Goal: Task Accomplishment & Management: Manage account settings

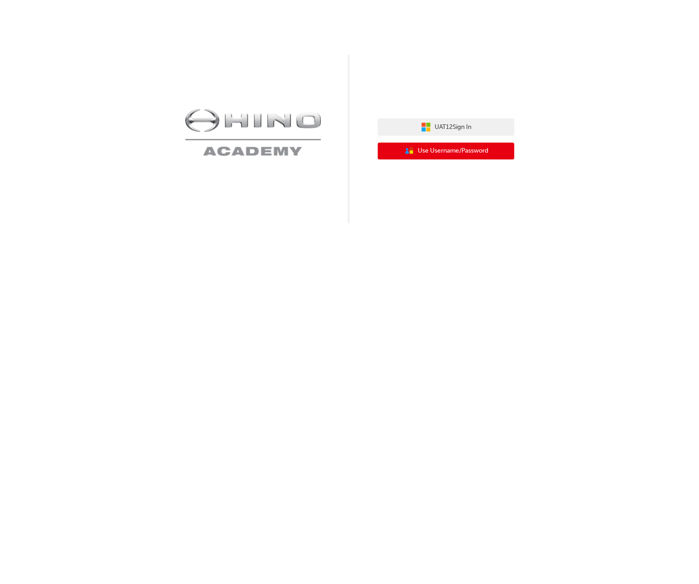
click at [499, 156] on button "User Authentication Icon - Blue Person, Gold Lock Use Username/Password" at bounding box center [446, 151] width 137 height 17
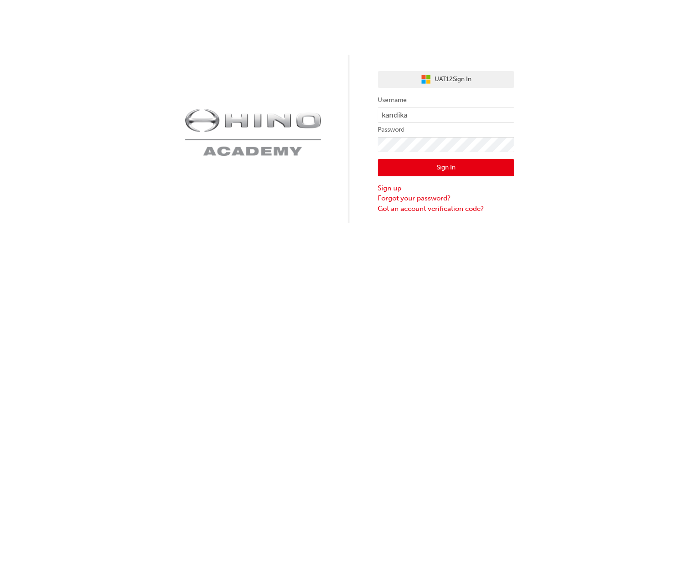
drag, startPoint x: 457, startPoint y: 116, endPoint x: 368, endPoint y: 114, distance: 88.4
click at [369, 114] on div "UAT12 Sign In Username kandika Password Sign In Sign up Forgot your password? G…" at bounding box center [349, 111] width 699 height 223
type input "kandika"
click button "Sign In" at bounding box center [446, 167] width 137 height 17
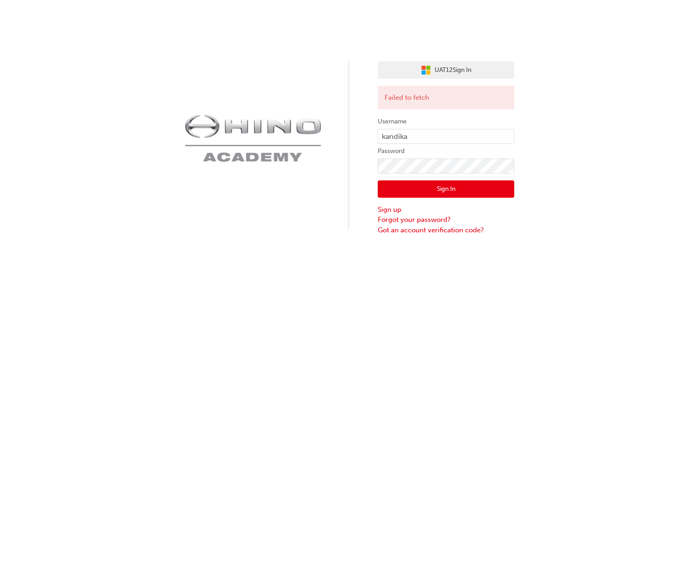
click at [392, 101] on div "Failed to fetch" at bounding box center [446, 98] width 137 height 24
click at [575, 190] on div "UAT12 Sign In Failed to fetch Username kandika Password Sign In Sign up Forgot …" at bounding box center [349, 117] width 699 height 235
click at [630, 339] on div "UAT12 Sign In Failed to fetch Username kandika Password Sign In Sign up Forgot …" at bounding box center [349, 292] width 699 height 584
drag, startPoint x: 616, startPoint y: 301, endPoint x: 609, endPoint y: 289, distance: 13.9
click at [616, 299] on div "UAT12 Sign In Failed to fetch Username kandika Password Sign In Sign up Forgot …" at bounding box center [349, 292] width 699 height 584
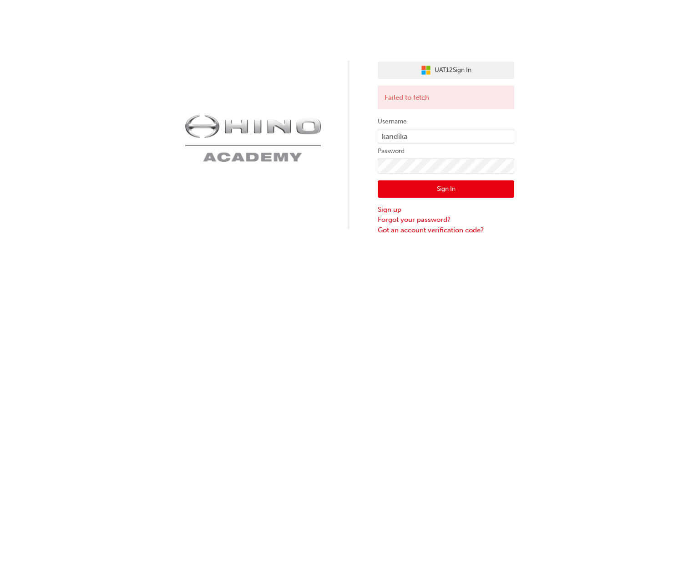
click at [672, 86] on div "UAT12 Sign In Failed to fetch Username kandika Password Sign In Sign up Forgot …" at bounding box center [349, 117] width 699 height 235
click at [590, 37] on div "UAT12 Sign In Failed to fetch Username kandika Password Sign In Sign up Forgot …" at bounding box center [349, 117] width 699 height 235
click at [674, 132] on div "UAT12 Sign In Failed to fetch Username kandika Password Sign In Sign up Forgot …" at bounding box center [349, 117] width 699 height 235
click at [668, 121] on div "UAT12 Sign In Failed to fetch Username kandika Password Sign In Sign up Forgot …" at bounding box center [349, 117] width 699 height 235
click at [645, 184] on div "UAT12 Sign In Failed to fetch Username kandika Password Sign In Sign up Forgot …" at bounding box center [349, 117] width 699 height 235
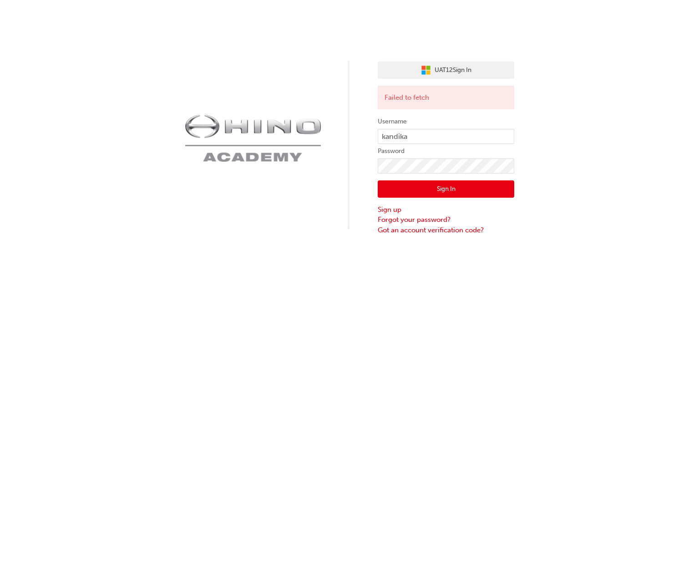
click at [406, 326] on div "UAT12 Sign In Failed to fetch Username kandika Password Sign In Sign up Forgot …" at bounding box center [349, 292] width 699 height 584
click at [676, 145] on div "UAT12 Sign In Failed to fetch Username kandika Password Sign In Sign up Forgot …" at bounding box center [349, 117] width 699 height 235
click at [612, 178] on div "UAT12 Sign In Failed to fetch Username kandika Password Sign In Sign up Forgot …" at bounding box center [349, 117] width 699 height 235
drag, startPoint x: 633, startPoint y: 191, endPoint x: 617, endPoint y: 182, distance: 18.8
click at [632, 191] on div "UAT12 Sign In Failed to fetch Username kandika Password Sign In Sign up Forgot …" at bounding box center [349, 117] width 699 height 235
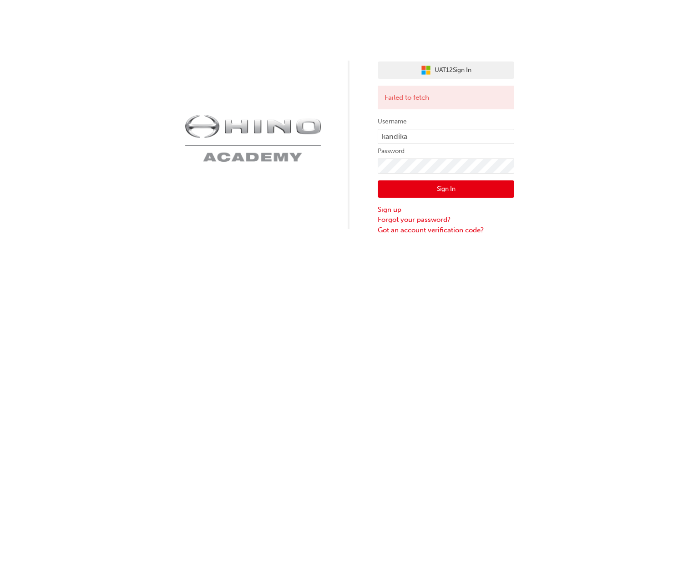
click at [604, 229] on div "UAT12 Sign In Failed to fetch Username kandika Password Sign In Sign up Forgot …" at bounding box center [349, 117] width 699 height 235
click at [621, 117] on div "UAT12 Sign In Failed to fetch Username kandika Password Sign In Sign up Forgot …" at bounding box center [349, 117] width 699 height 235
click at [510, 390] on div "UAT12 Sign In Failed to fetch Username kandika Password Sign In Sign up Forgot …" at bounding box center [349, 292] width 699 height 584
click at [500, 192] on button "Sign In" at bounding box center [446, 188] width 137 height 17
click at [573, 182] on div "UAT12 Sign In Failed to fetch Username kandika Password Sign In Sign up Forgot …" at bounding box center [349, 117] width 699 height 235
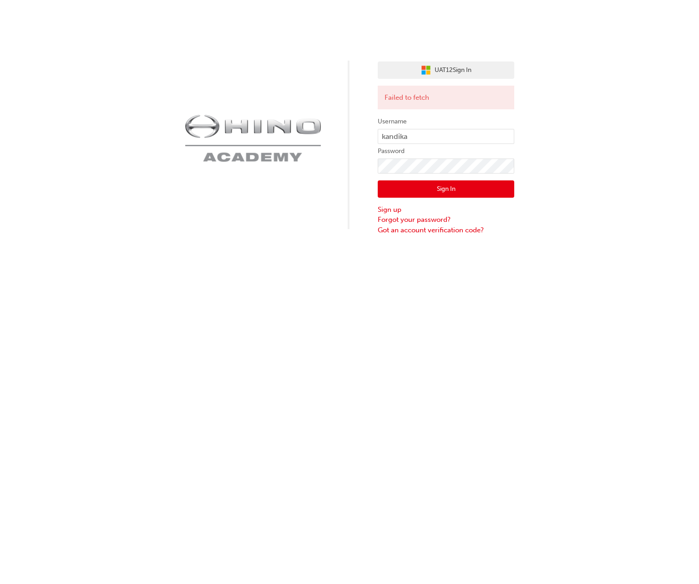
click at [338, 330] on div "UAT12 Sign In Failed to fetch Username kandika Password Sign In Sign up Forgot …" at bounding box center [349, 292] width 699 height 584
click at [359, 351] on div "UAT12 Sign In Failed to fetch Username kandika Password Sign In Sign up Forgot …" at bounding box center [349, 292] width 699 height 584
click at [414, 138] on input "kandika" at bounding box center [446, 136] width 137 height 15
click at [299, 132] on img at bounding box center [253, 137] width 137 height 47
click at [390, 190] on button "Sign In" at bounding box center [446, 188] width 137 height 17
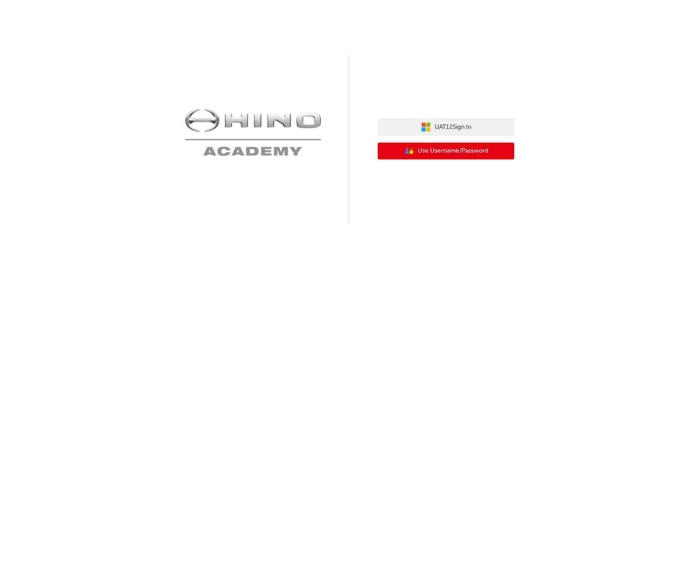
click at [438, 157] on button "User Authentication Icon - Blue Person, Gold Lock Use Username/Password" at bounding box center [446, 151] width 137 height 17
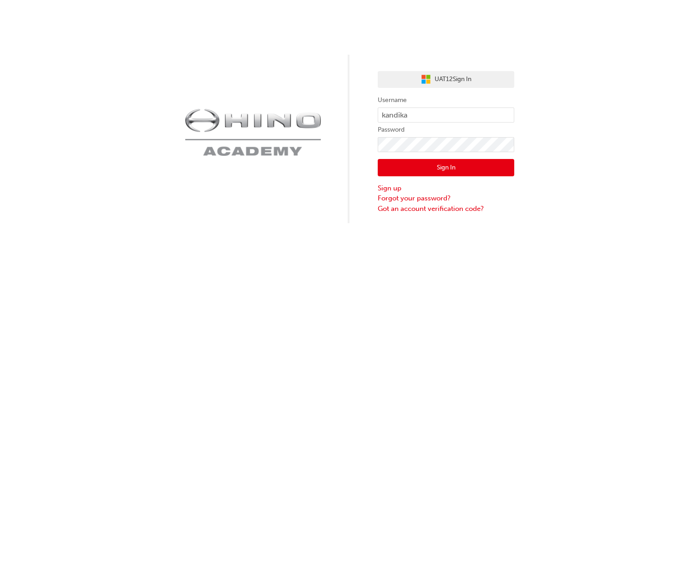
click at [448, 161] on button "Sign In" at bounding box center [446, 167] width 137 height 17
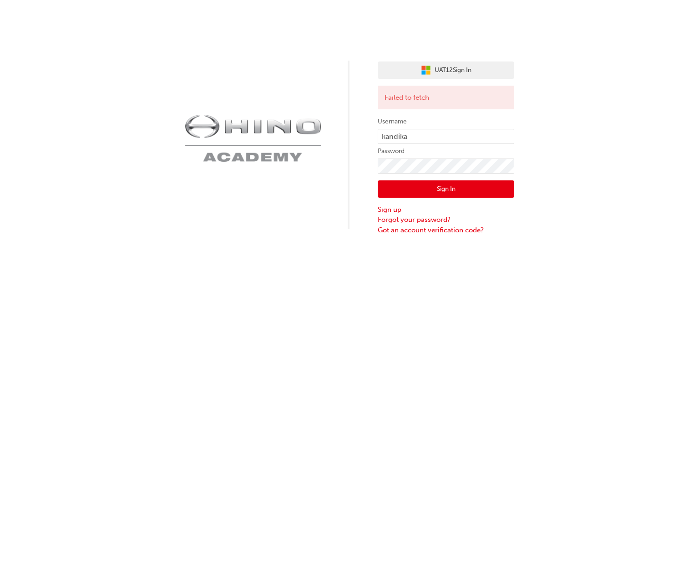
click at [550, 209] on div "UAT12 Sign In Failed to fetch Username kandika Password Sign In Sign up Forgot …" at bounding box center [349, 117] width 699 height 235
click at [427, 433] on div "UAT12 Sign In Failed to fetch Username kandika Password Sign In Sign up Forgot …" at bounding box center [349, 292] width 699 height 584
click at [437, 423] on div "UAT12 Sign In Failed to fetch Username kandika Password Sign In Sign up Forgot …" at bounding box center [349, 292] width 699 height 584
drag, startPoint x: 428, startPoint y: 501, endPoint x: 454, endPoint y: 471, distance: 38.8
click at [432, 498] on div "UAT12 Sign In Failed to fetch Username kandika Password Sign In Sign up Forgot …" at bounding box center [349, 292] width 699 height 584
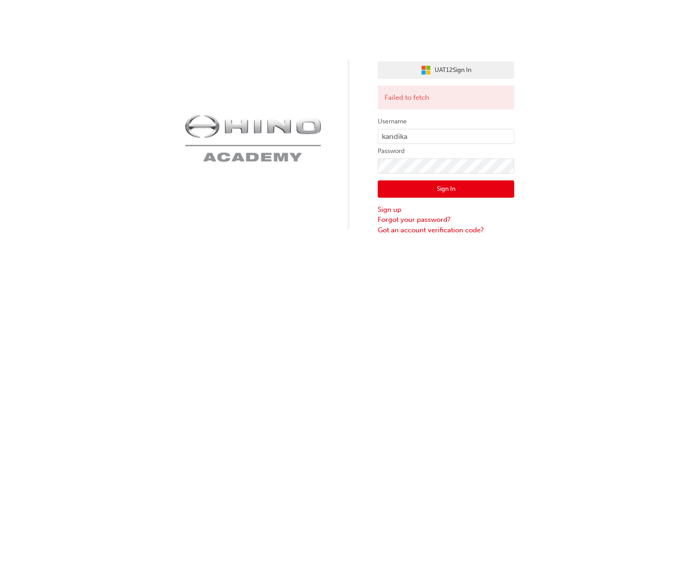
drag, startPoint x: 452, startPoint y: 387, endPoint x: 656, endPoint y: 259, distance: 241.7
click at [455, 386] on div "UAT12 Sign In Failed to fetch Username kandika Password Sign In Sign up Forgot …" at bounding box center [349, 292] width 699 height 584
click at [378, 457] on div "UAT12 Sign In Failed to fetch Username kandika Password Sign In Sign up Forgot …" at bounding box center [349, 292] width 699 height 584
click at [542, 353] on div "UAT12 Sign In Failed to fetch Username kandika Password Sign In Sign up Forgot …" at bounding box center [349, 292] width 699 height 584
drag, startPoint x: 501, startPoint y: 303, endPoint x: 495, endPoint y: 291, distance: 13.2
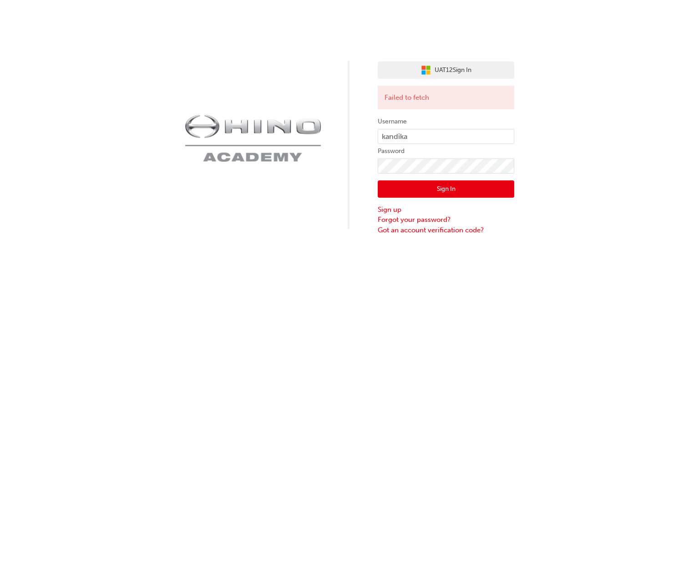
click at [501, 303] on div "UAT12 Sign In Failed to fetch Username kandika Password Sign In Sign up Forgot …" at bounding box center [349, 292] width 699 height 584
click at [284, 241] on div "UAT12 Sign In Failed to fetch Username kandika Password Sign In Sign up Forgot …" at bounding box center [349, 292] width 699 height 584
